Goal: Navigation & Orientation: Understand site structure

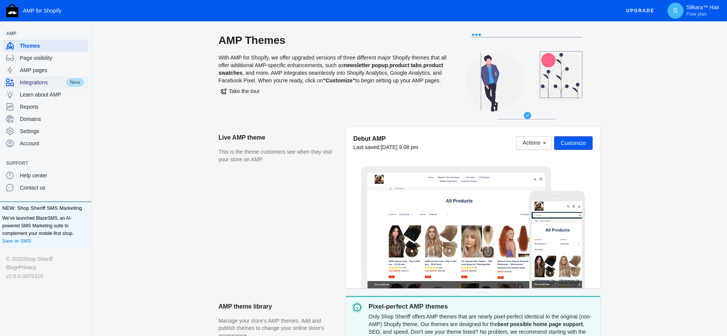
click at [46, 79] on span "Integrations" at bounding box center [42, 83] width 45 height 8
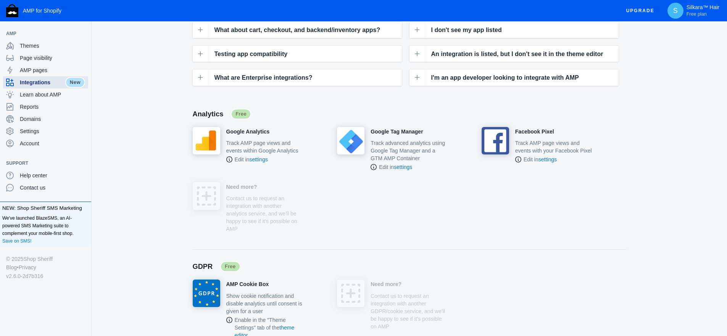
scroll to position [107, 0]
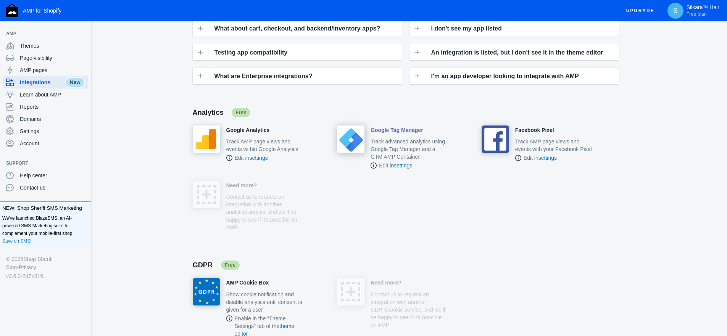
click at [395, 131] on h4 "Google Tag Manager" at bounding box center [397, 130] width 52 height 7
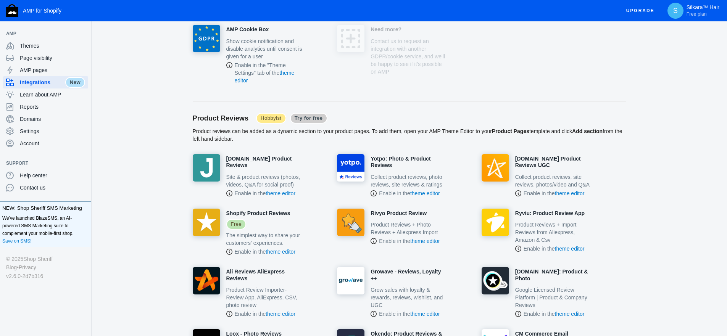
scroll to position [376, 0]
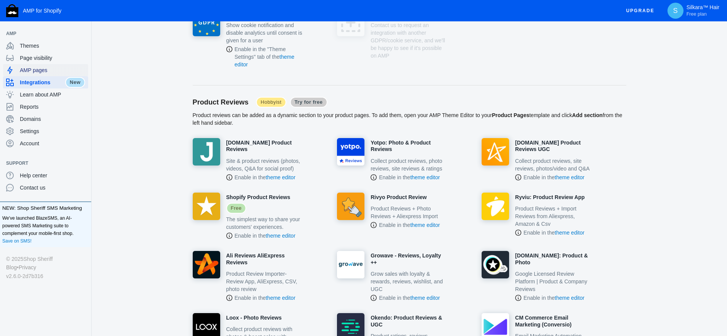
click at [38, 69] on span "AMP pages" at bounding box center [52, 70] width 65 height 8
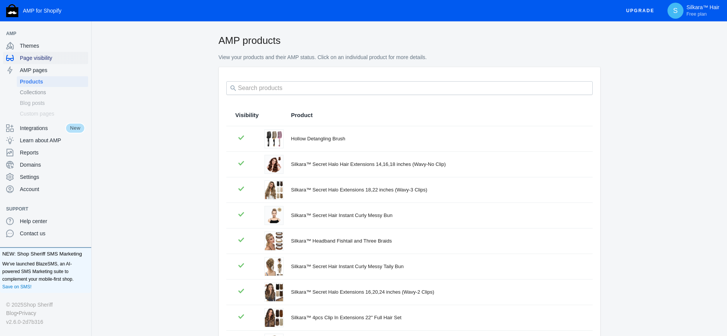
click at [42, 58] on span "Page visibility" at bounding box center [52, 58] width 65 height 8
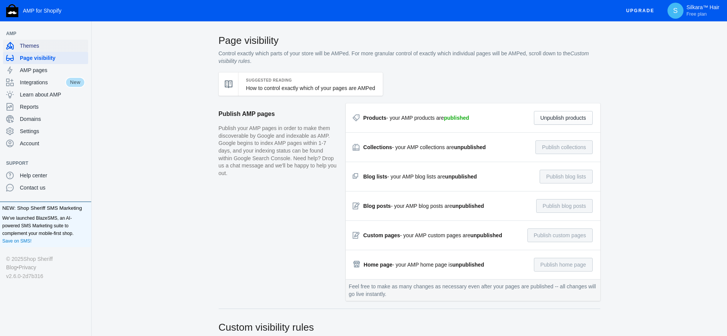
click at [43, 49] on span "Themes" at bounding box center [52, 46] width 65 height 8
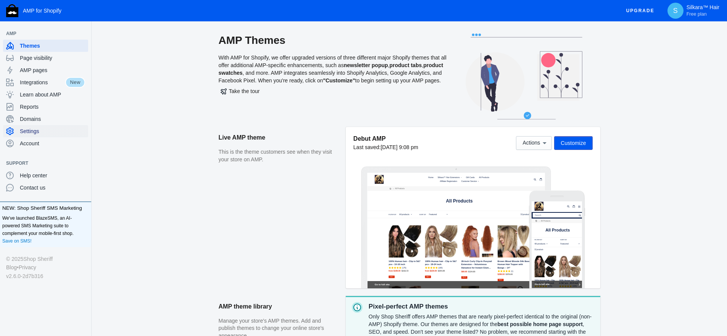
click at [37, 129] on span "Settings" at bounding box center [52, 132] width 65 height 8
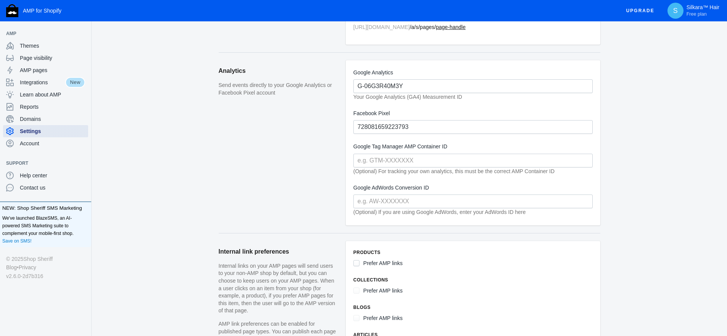
scroll to position [168, 0]
